Goal: Task Accomplishment & Management: Use online tool/utility

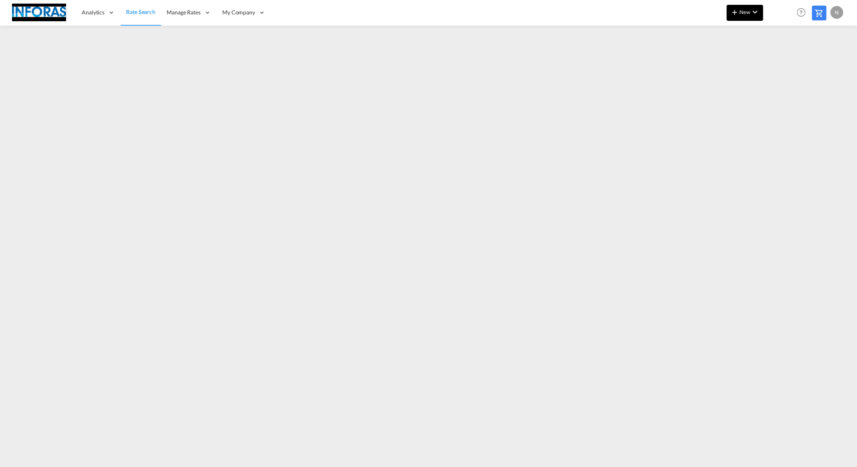
click at [755, 15] on md-icon "icon-chevron-down" at bounding box center [756, 12] width 10 height 10
click at [802, 59] on div "Ratesheet" at bounding box center [789, 60] width 30 height 20
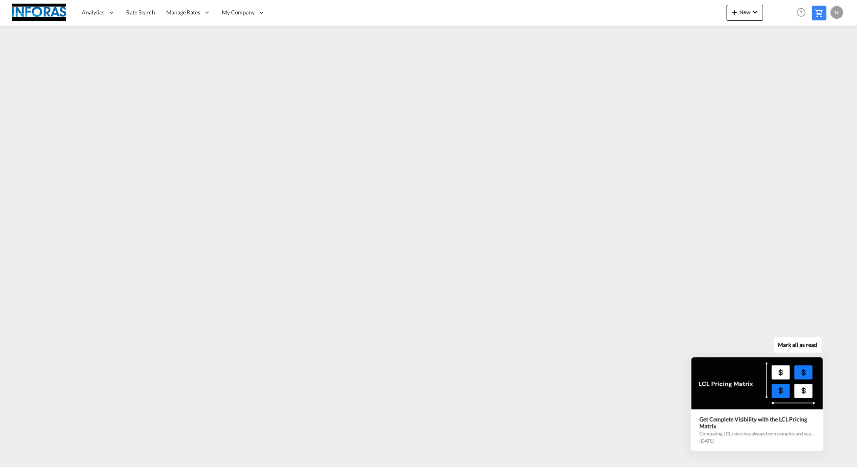
click at [831, 444] on div "Mark all as read Get Complete Visibility with the LCL Pricing Matrix Comparing …" at bounding box center [759, 395] width 145 height 111
